Goal: Information Seeking & Learning: Learn about a topic

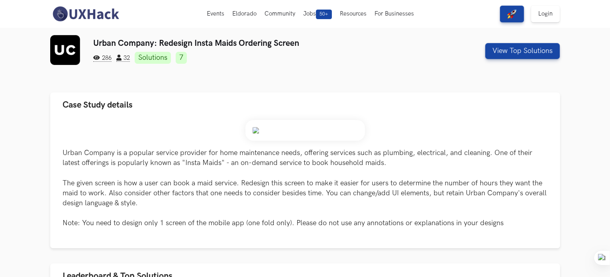
click at [101, 12] on img at bounding box center [85, 14] width 71 height 17
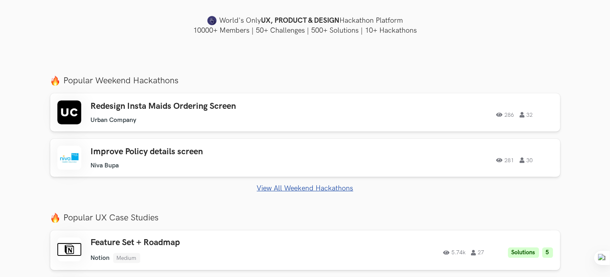
scroll to position [239, 0]
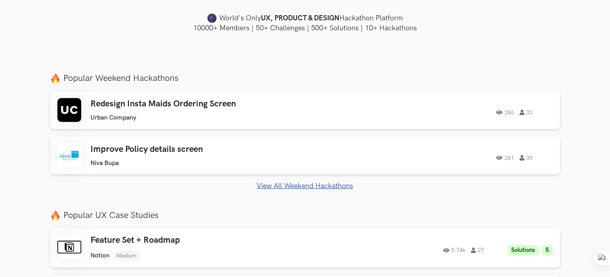
click at [291, 188] on link "View All Weekend Hackathons" at bounding box center [305, 186] width 510 height 8
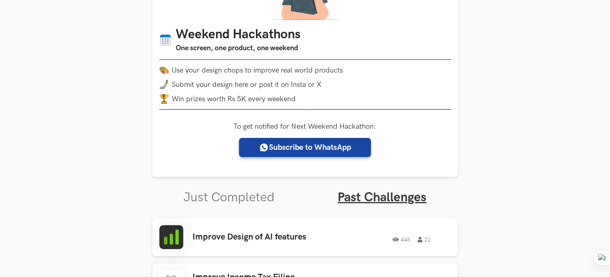
scroll to position [148, 0]
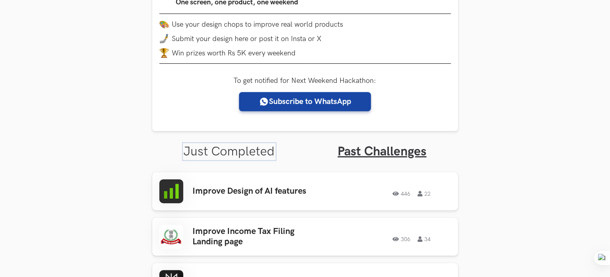
click at [221, 151] on link "Just Completed" at bounding box center [229, 152] width 91 height 16
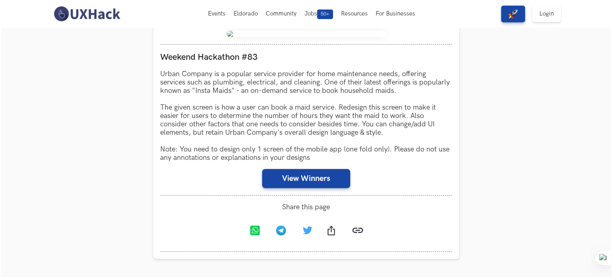
scroll to position [347, 0]
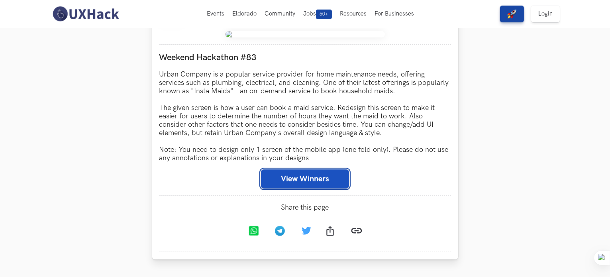
click at [304, 182] on button "View Winners" at bounding box center [305, 178] width 88 height 19
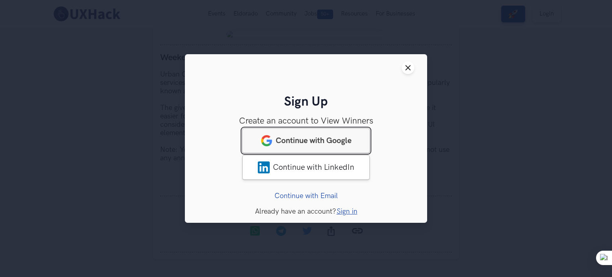
click at [313, 145] on link "Continue with Google" at bounding box center [305, 140] width 127 height 25
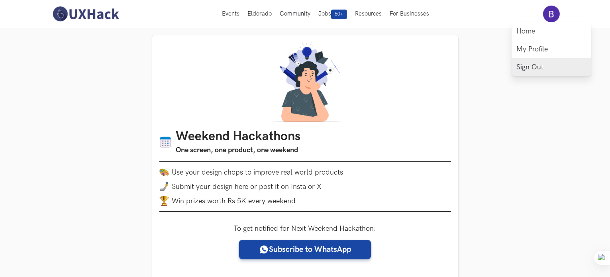
click at [526, 65] on link "Sign Out" at bounding box center [551, 67] width 80 height 18
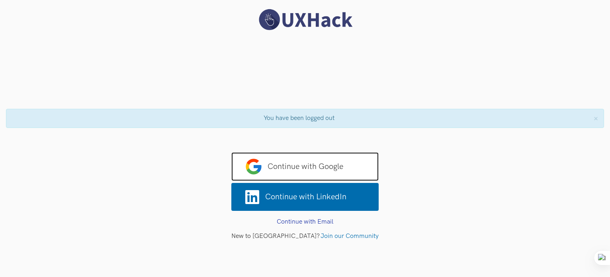
drag, startPoint x: 318, startPoint y: 166, endPoint x: 324, endPoint y: 165, distance: 6.0
click at [318, 166] on span "Continue with Google" at bounding box center [304, 166] width 147 height 29
